Goal: Information Seeking & Learning: Learn about a topic

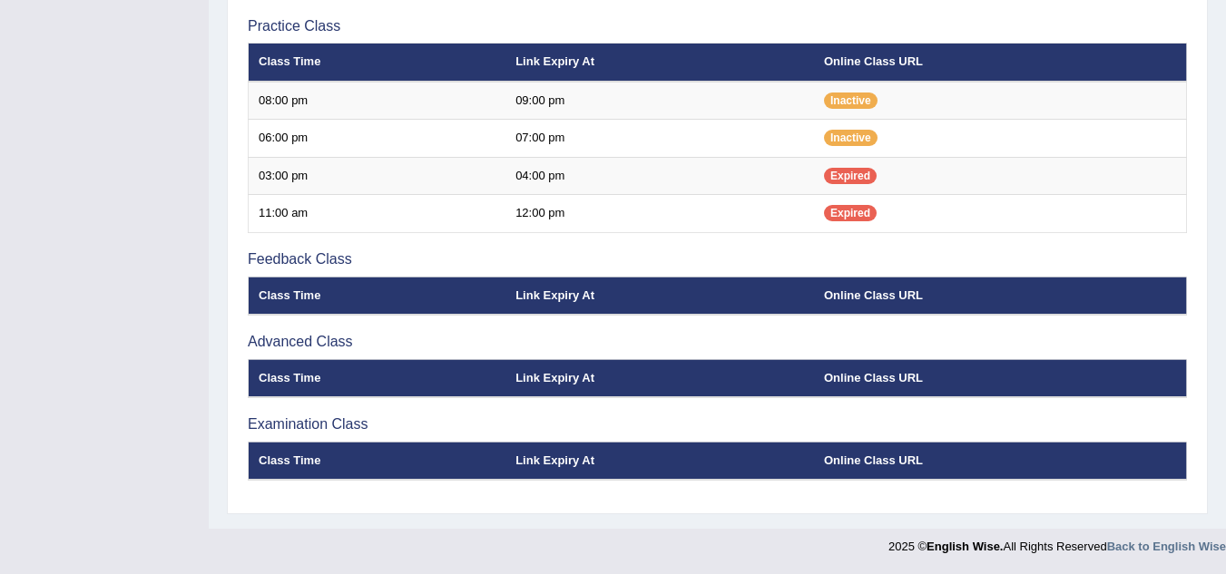
scroll to position [132, 0]
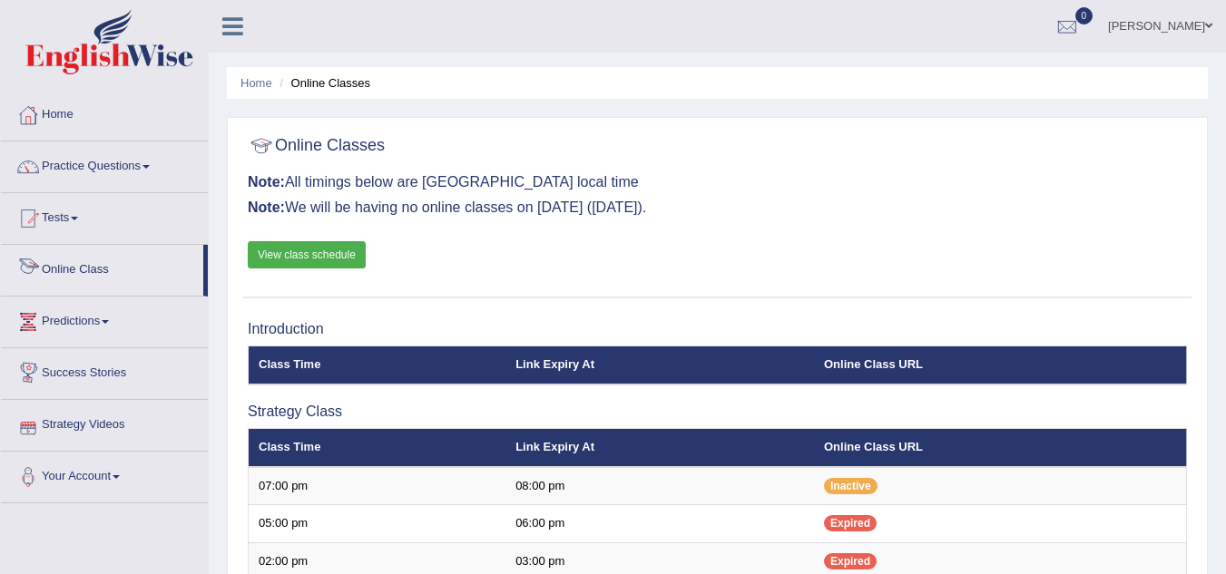
click at [92, 271] on link "Online Class" at bounding box center [102, 267] width 202 height 45
click at [136, 165] on link "Practice Questions" at bounding box center [104, 164] width 207 height 45
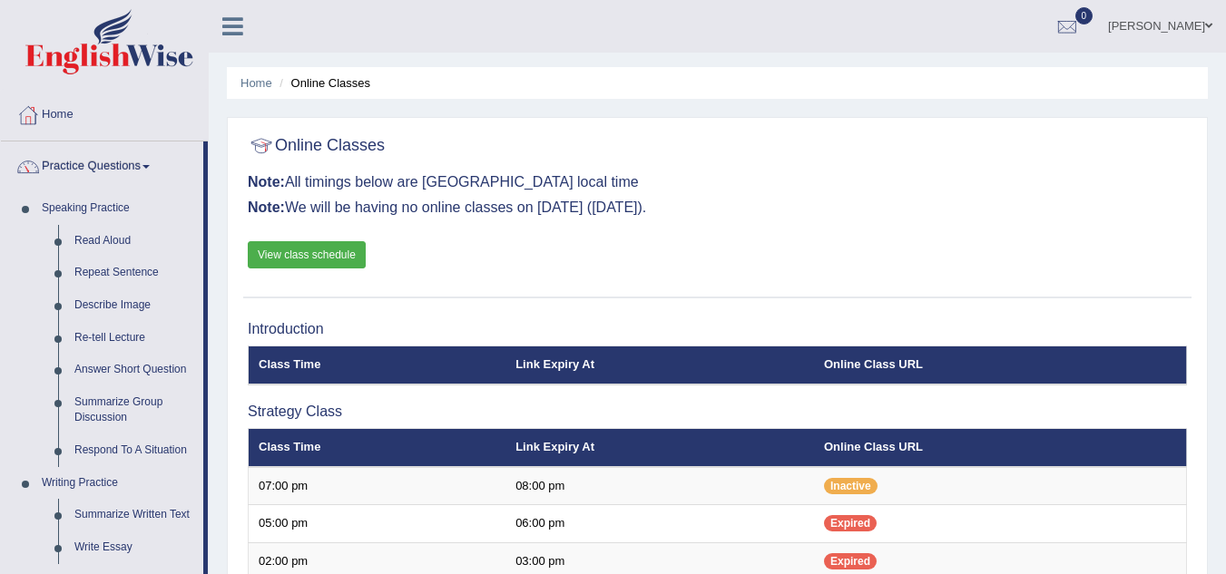
scroll to position [502, 0]
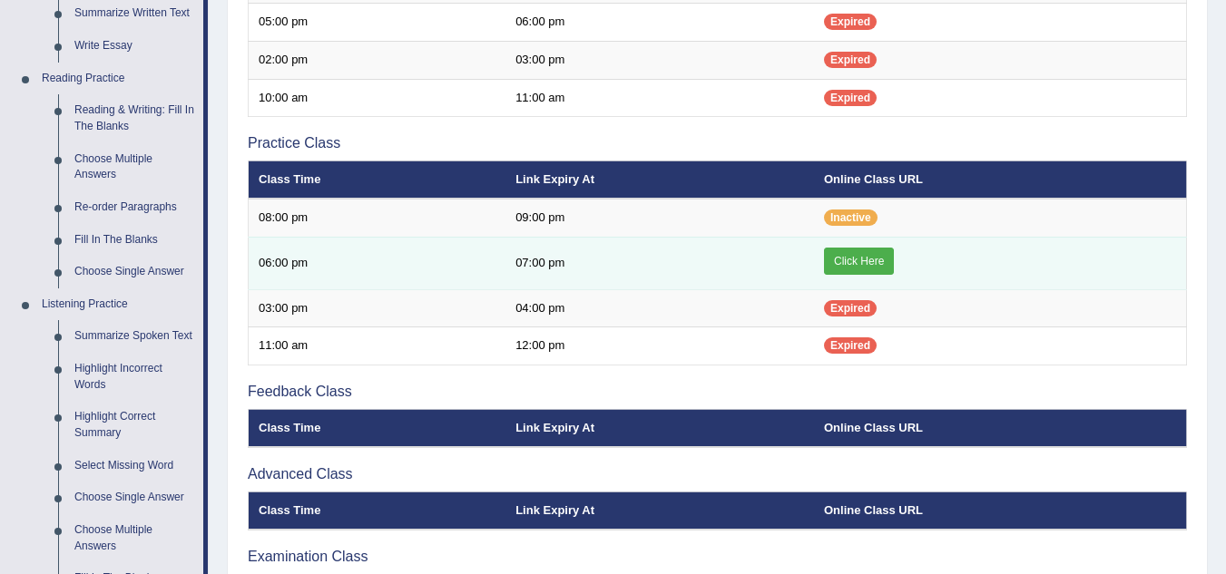
click at [857, 255] on link "Click Here" at bounding box center [859, 261] width 70 height 27
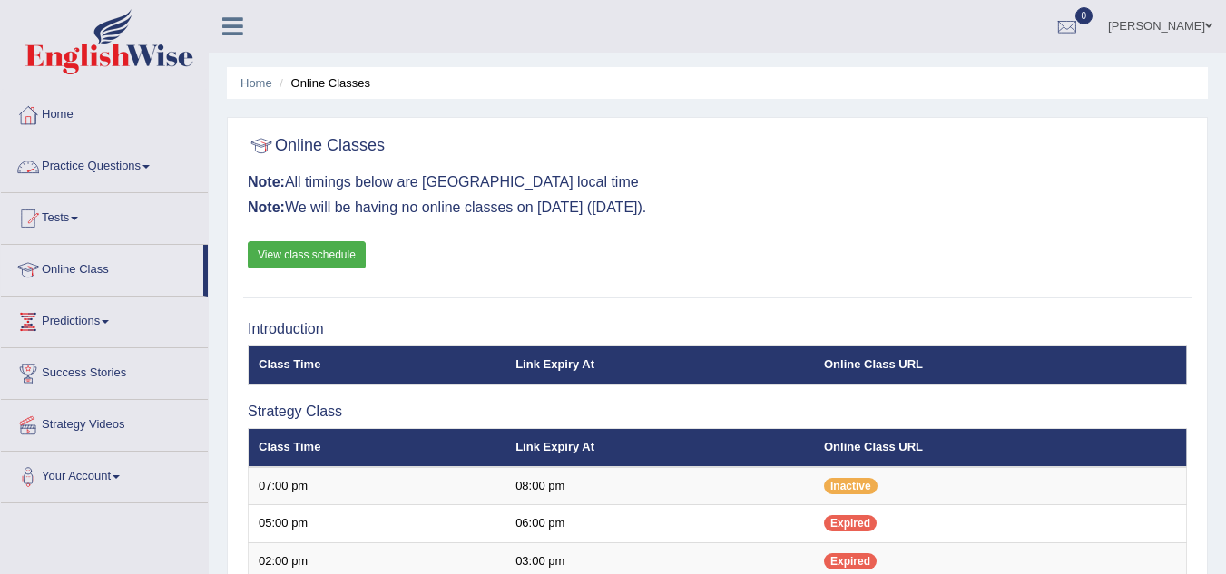
click at [102, 157] on link "Practice Questions" at bounding box center [104, 164] width 207 height 45
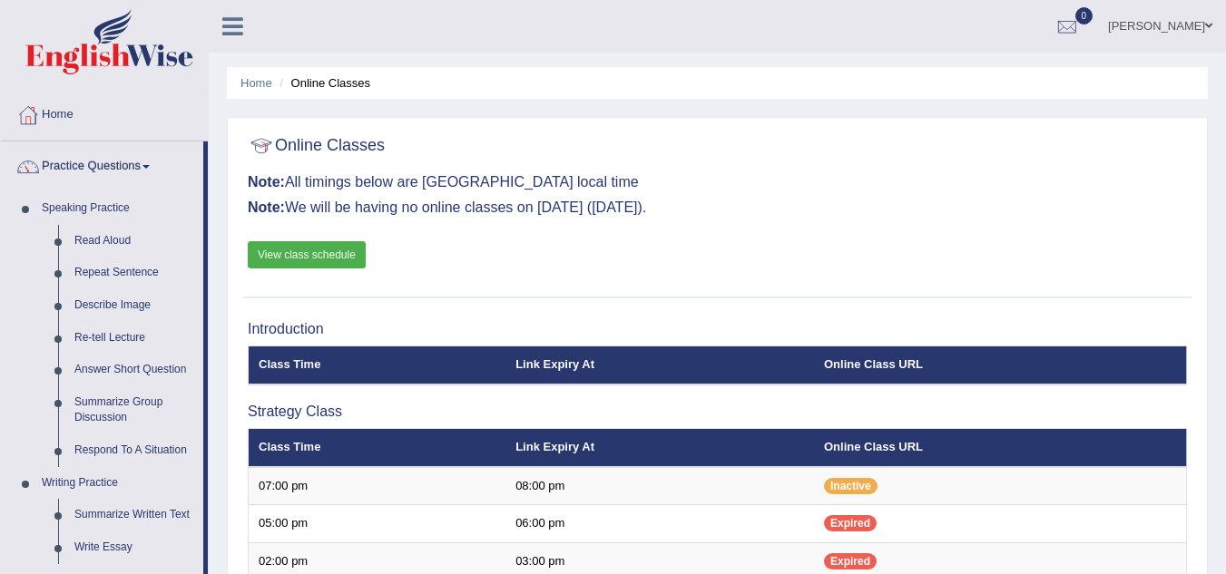
scroll to position [502, 0]
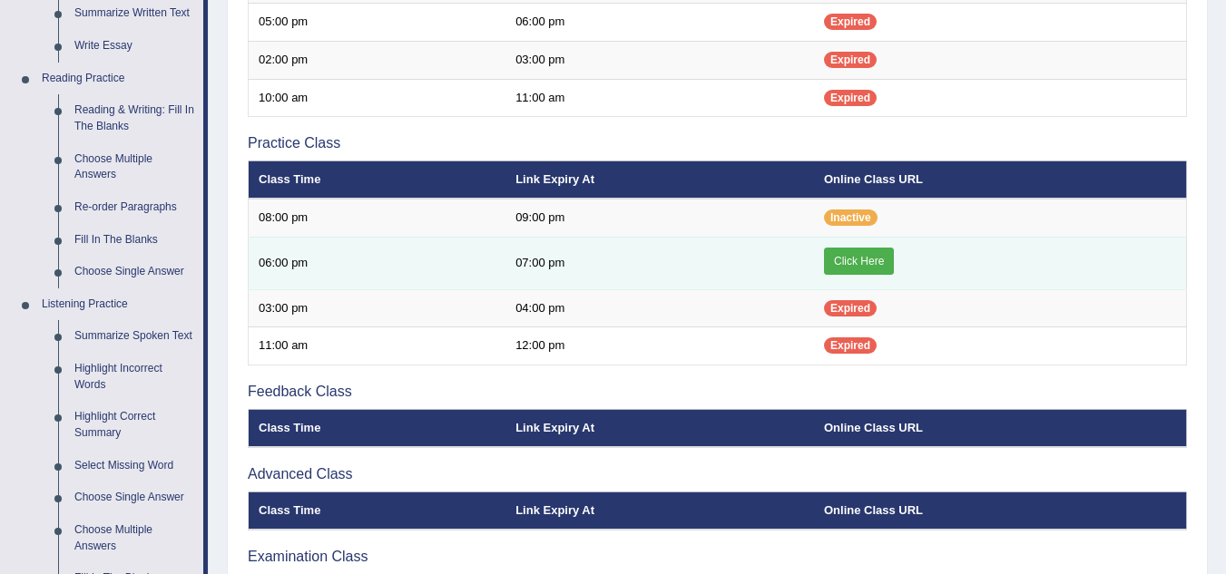
click at [849, 265] on link "Click Here" at bounding box center [859, 261] width 70 height 27
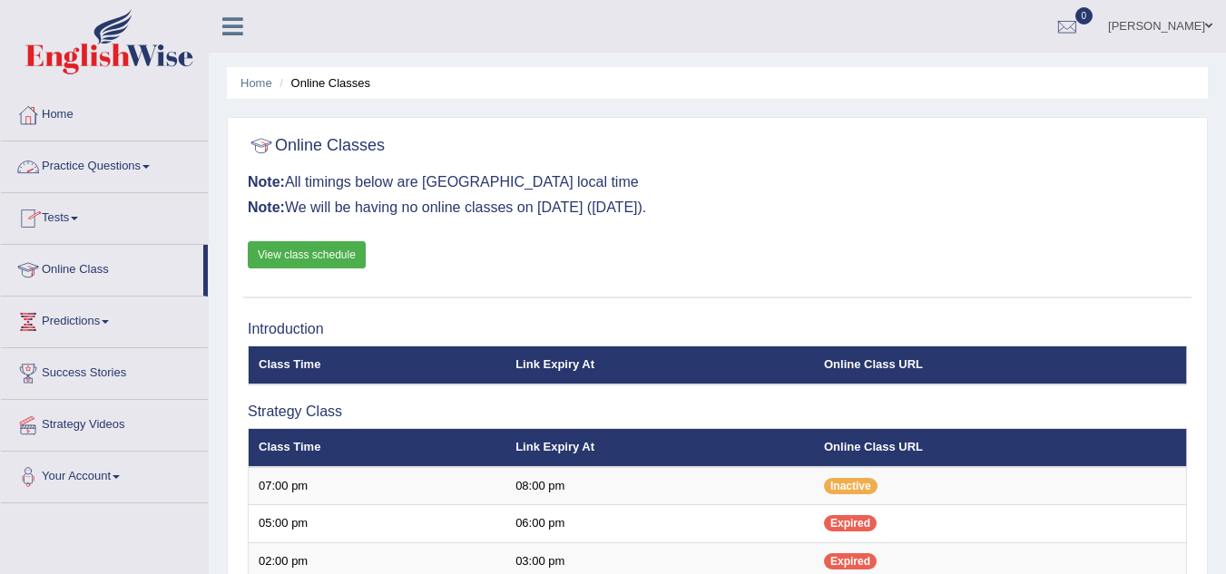
click at [107, 162] on link "Practice Questions" at bounding box center [104, 164] width 207 height 45
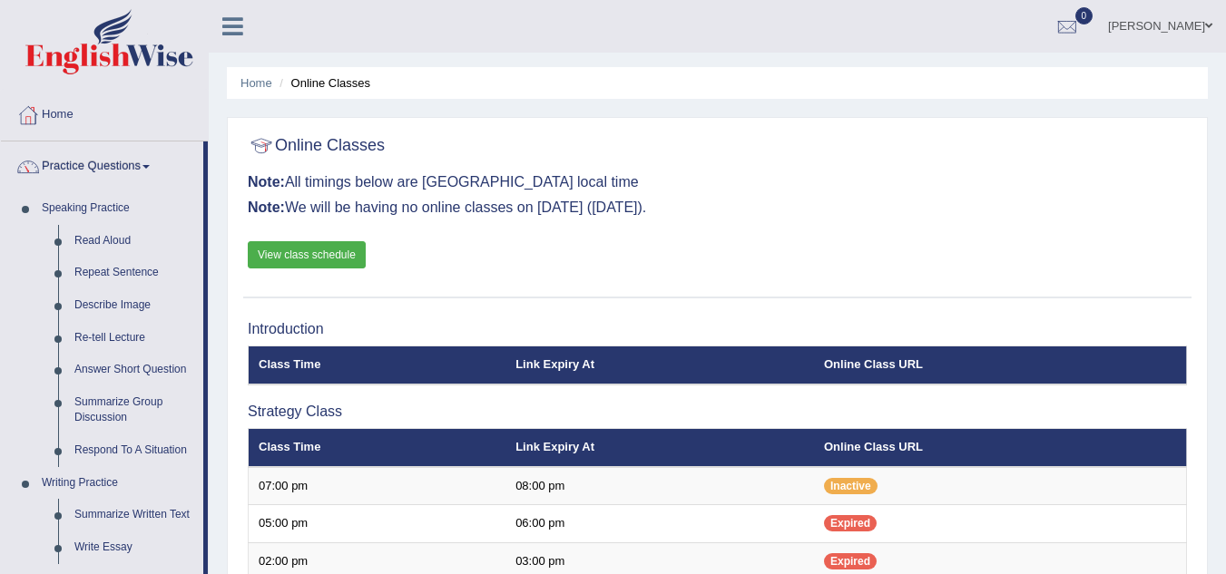
scroll to position [502, 0]
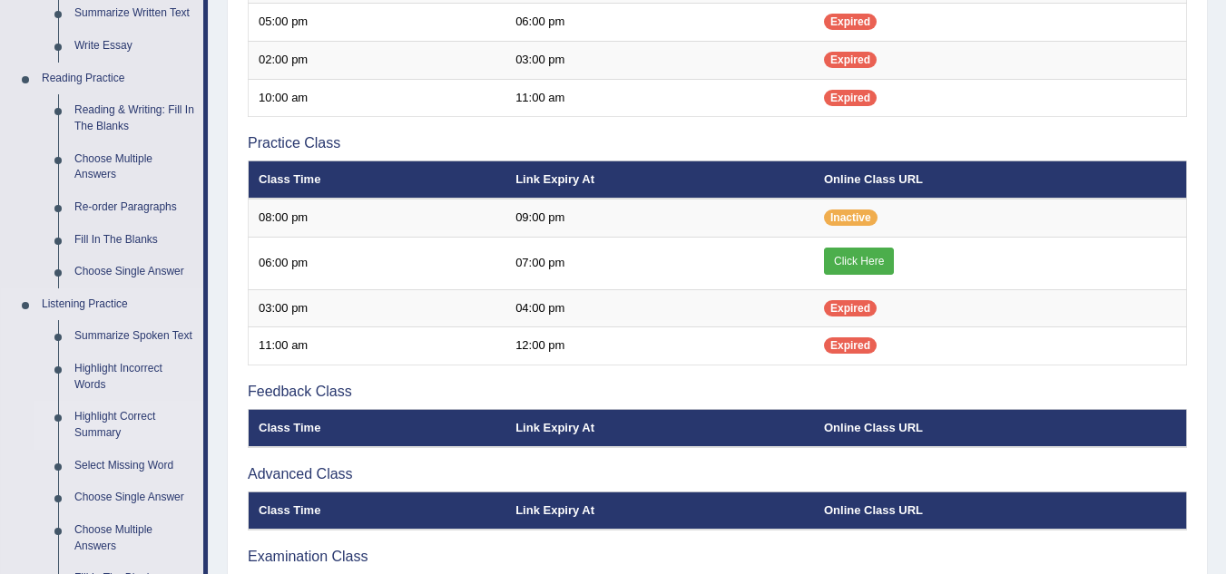
click at [114, 412] on link "Highlight Correct Summary" at bounding box center [134, 425] width 137 height 48
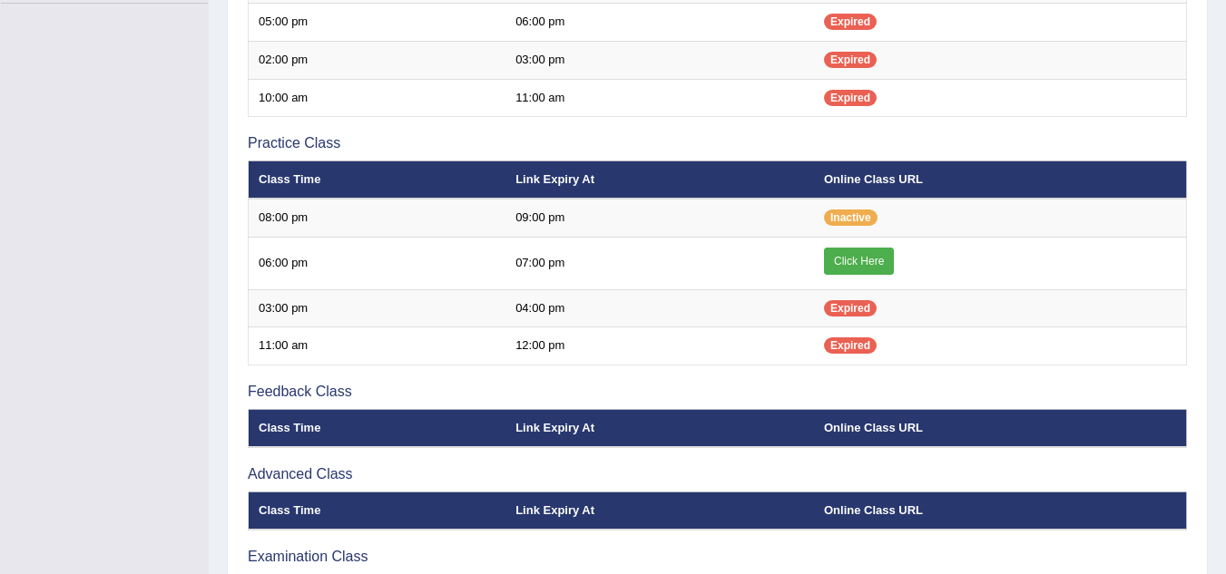
scroll to position [219, 0]
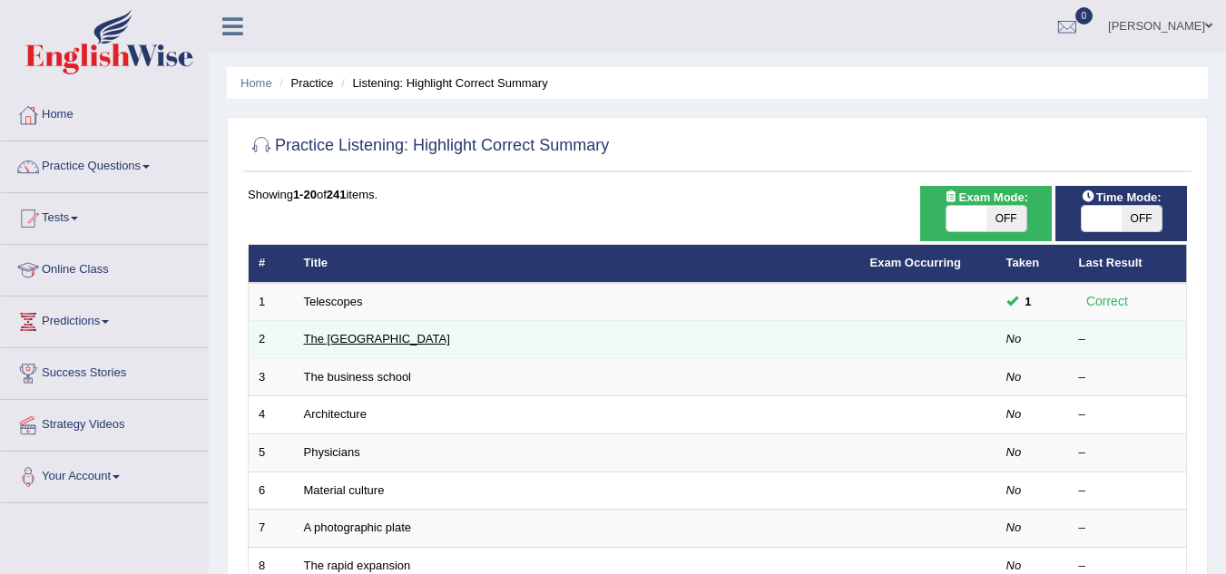
click at [385, 338] on link "The [GEOGRAPHIC_DATA]" at bounding box center [377, 339] width 146 height 14
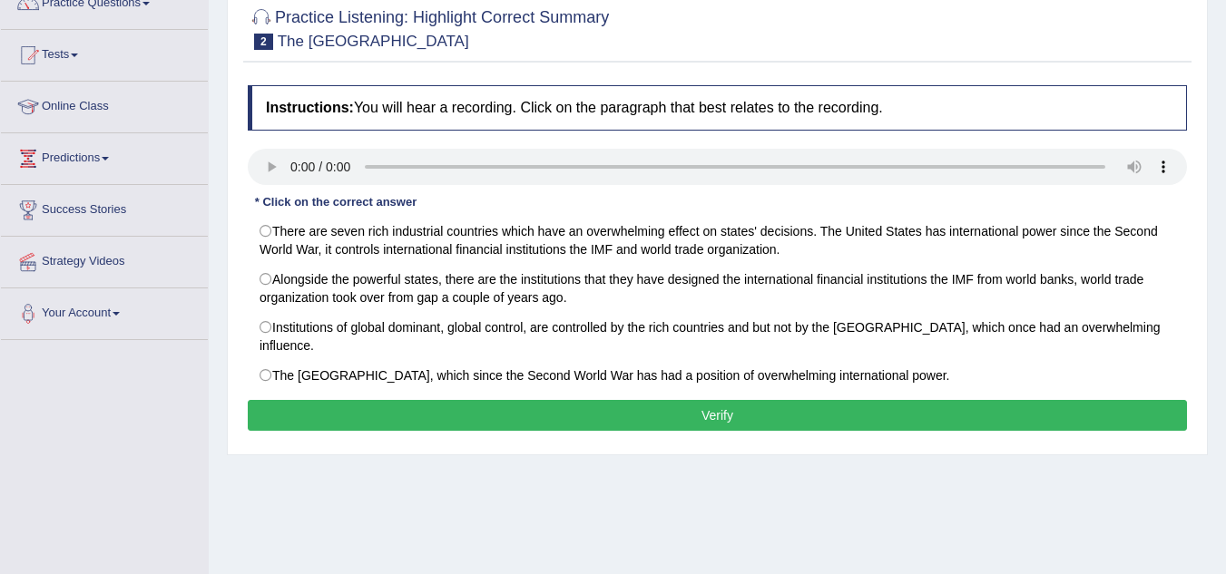
scroll to position [161, 0]
